Goal: Find specific page/section: Find specific page/section

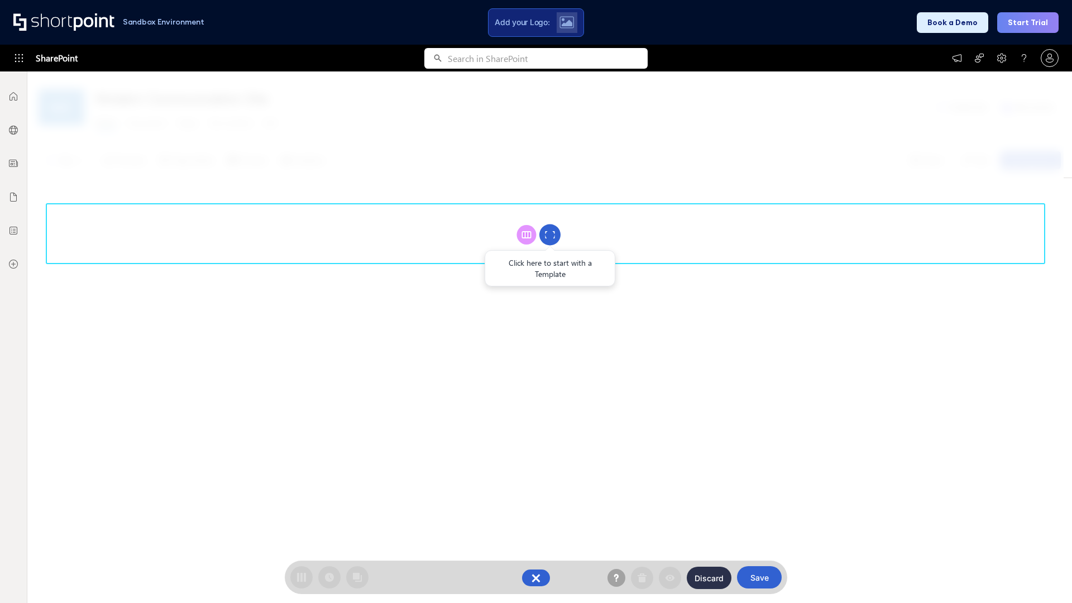
click at [550, 235] on circle at bounding box center [549, 234] width 21 height 21
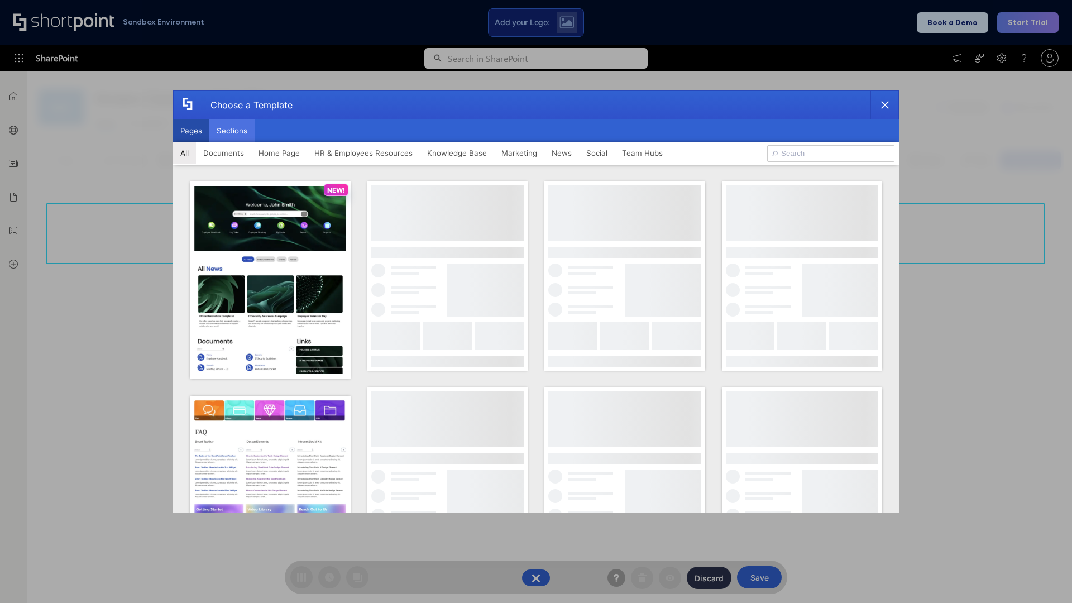
click at [232, 131] on button "Sections" at bounding box center [231, 131] width 45 height 22
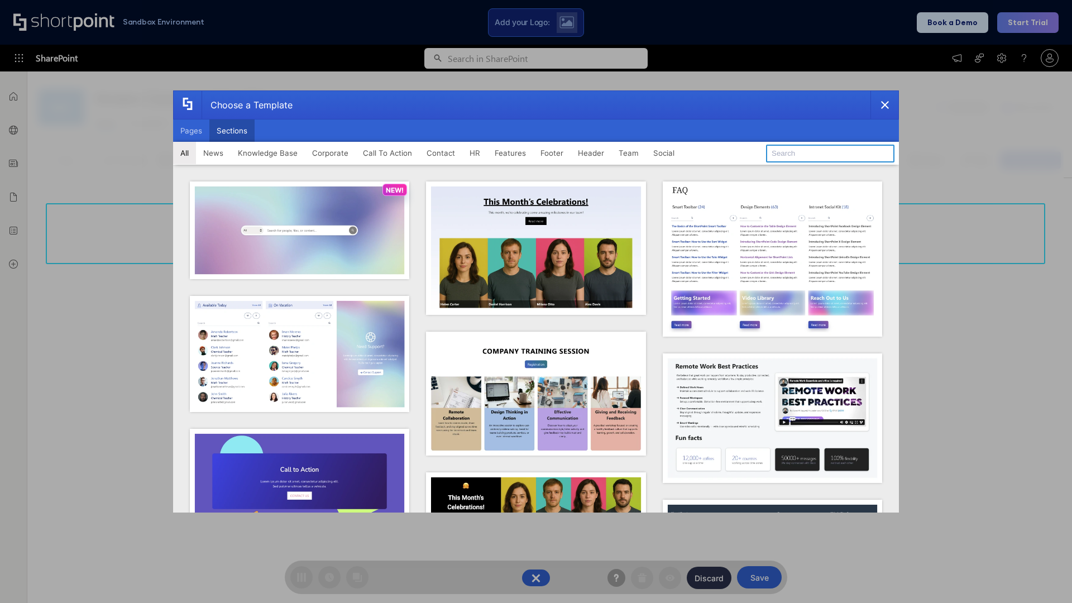
type input "Resources"
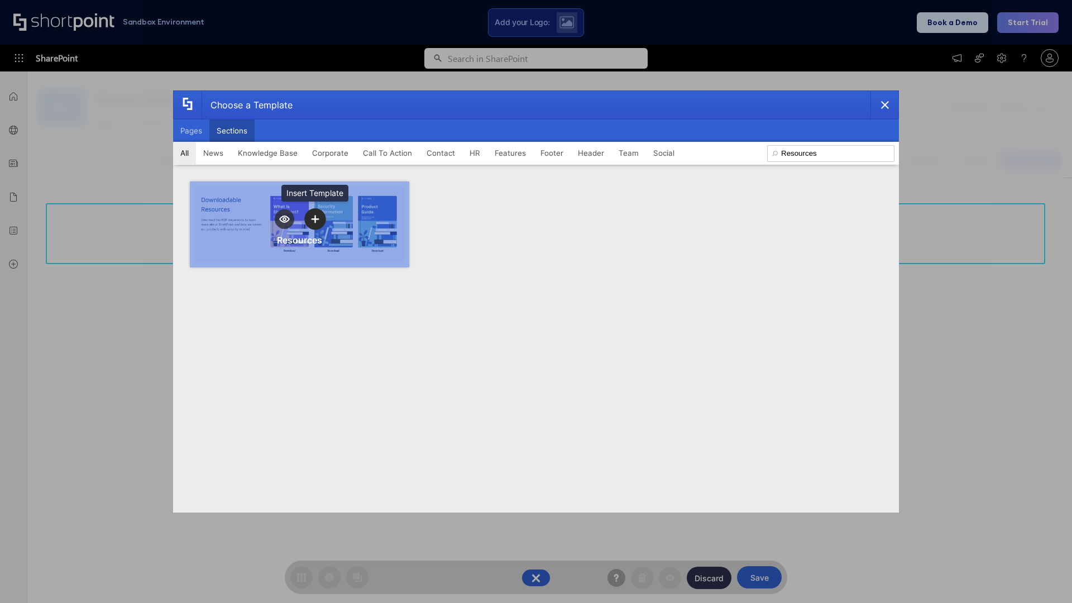
click at [315, 219] on icon "template selector" at bounding box center [315, 219] width 8 height 8
